Goal: Check status: Check status

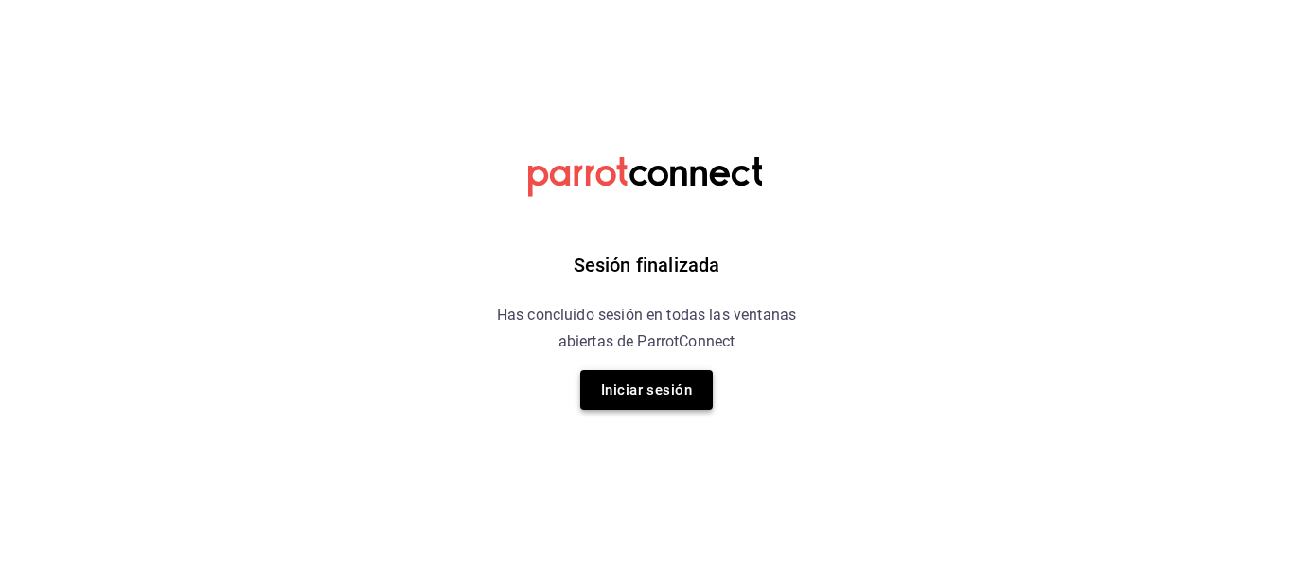
drag, startPoint x: 698, startPoint y: 380, endPoint x: 685, endPoint y: 376, distance: 12.9
click at [685, 376] on button "Iniciar sesión" at bounding box center [646, 390] width 133 height 40
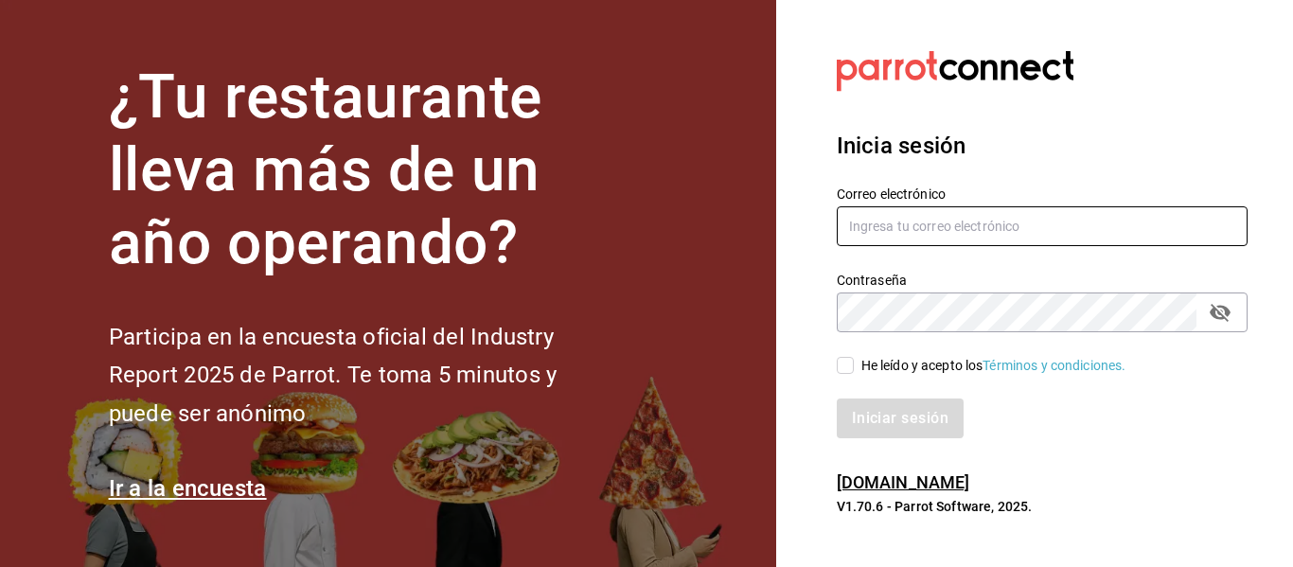
type input "adrianasc324@gmail.com.mx"
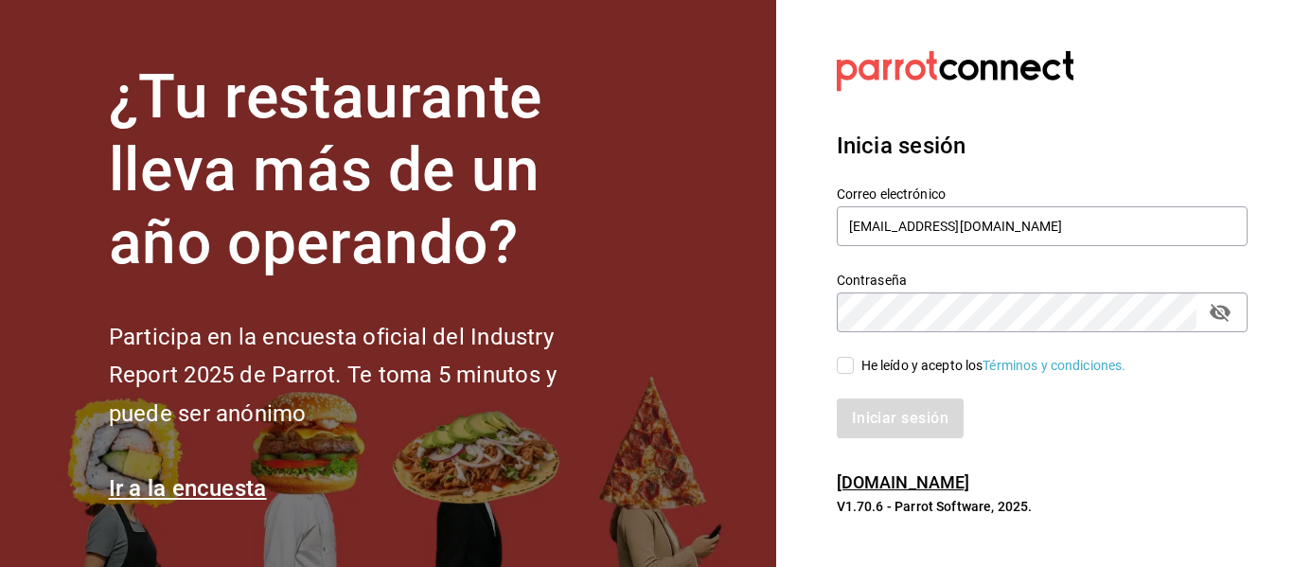
drag, startPoint x: 848, startPoint y: 355, endPoint x: 873, endPoint y: 409, distance: 59.3
click at [849, 358] on label "He leído y acepto los Términos y condiciones." at bounding box center [982, 366] width 290 height 20
click at [849, 358] on input "He leído y acepto los Términos y condiciones." at bounding box center [845, 365] width 17 height 17
checkbox input "true"
click at [874, 411] on button "Iniciar sesión" at bounding box center [901, 419] width 129 height 40
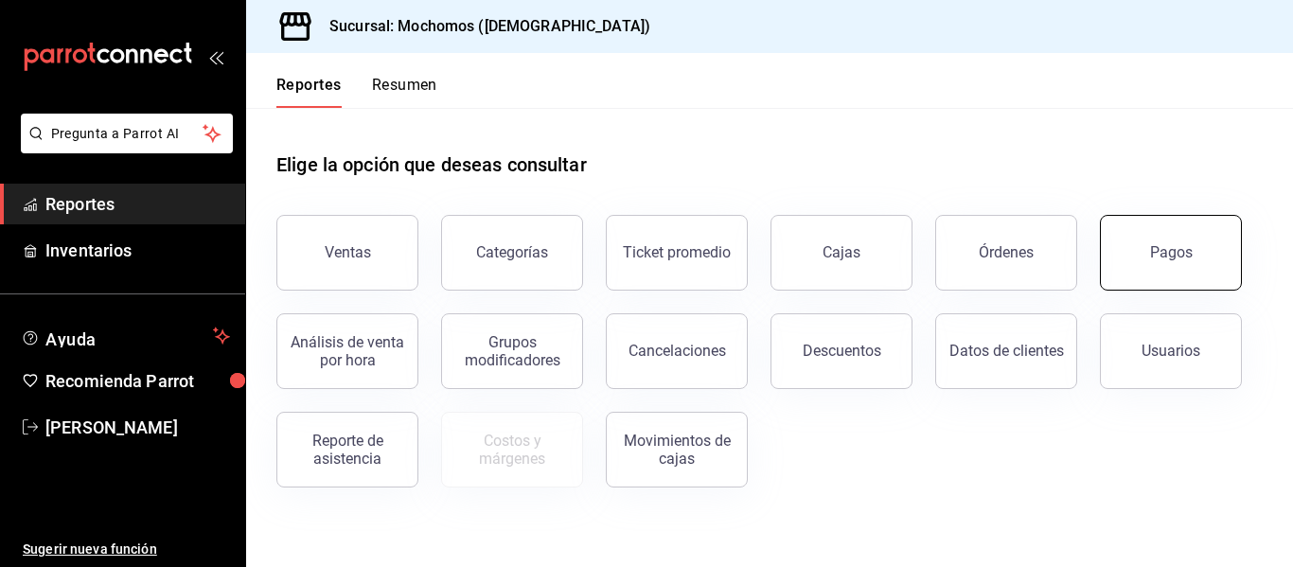
click at [1161, 250] on div "Pagos" at bounding box center [1171, 252] width 43 height 18
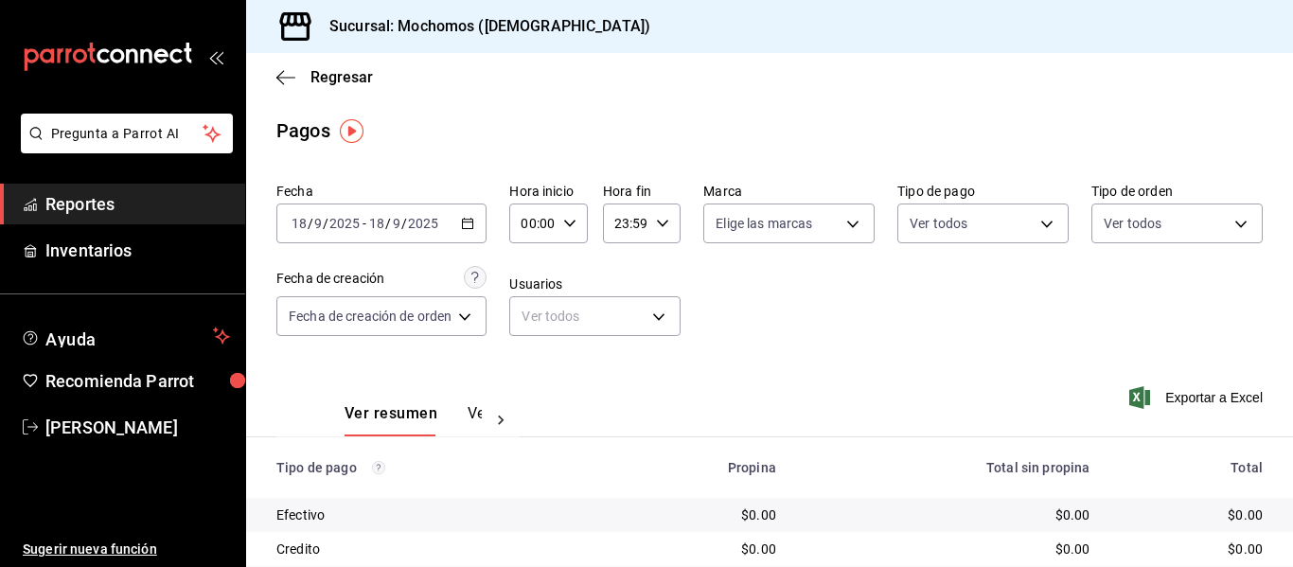
click at [568, 217] on icon "button" at bounding box center [569, 223] width 13 height 13
click at [527, 310] on span "05" at bounding box center [531, 309] width 8 height 15
type input "05:00"
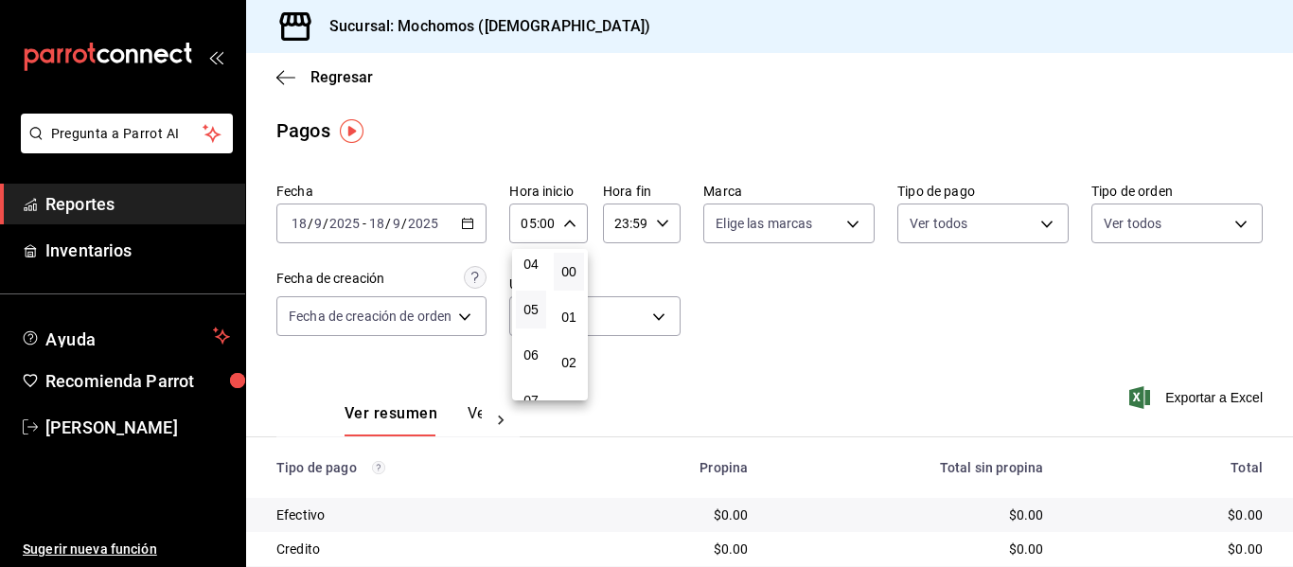
scroll to position [757, 0]
click at [717, 300] on div at bounding box center [646, 283] width 1293 height 567
